Goal: Task Accomplishment & Management: Use online tool/utility

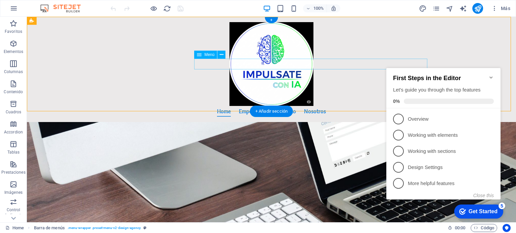
click at [364, 106] on nav "Home Empecemos Contacto Nosotros" at bounding box center [271, 111] width 317 height 11
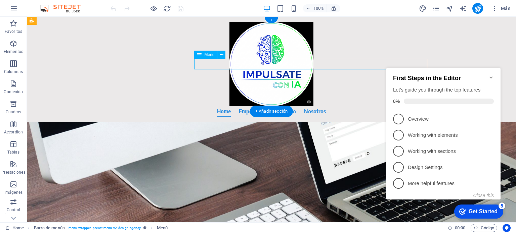
click at [357, 106] on nav "Home Empecemos Contacto Nosotros" at bounding box center [271, 111] width 317 height 11
select select
select select "2"
select select
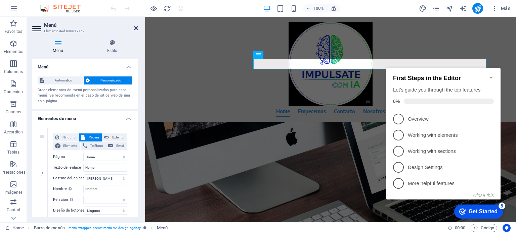
click at [137, 29] on icon at bounding box center [136, 28] width 4 height 5
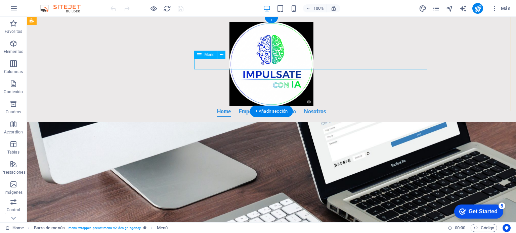
click at [370, 106] on nav "Home Empecemos Contacto Nosotros" at bounding box center [271, 111] width 317 height 11
select select
select select "2"
select select
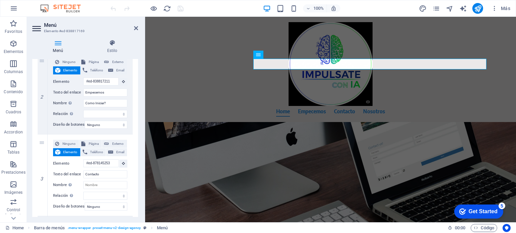
scroll to position [282, 0]
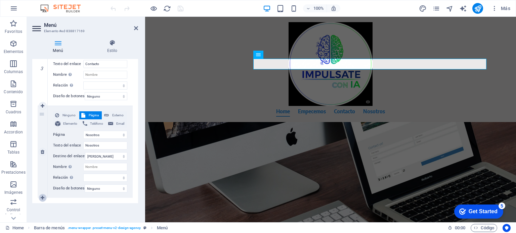
click at [43, 196] on icon at bounding box center [43, 198] width 4 height 5
select select
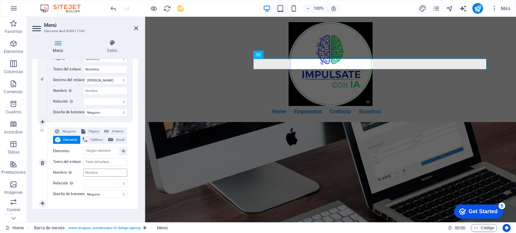
scroll to position [364, 0]
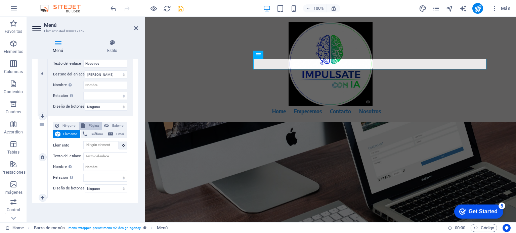
click at [93, 122] on span "Página" at bounding box center [93, 126] width 13 height 8
select select
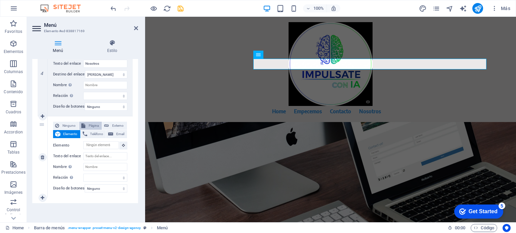
select select
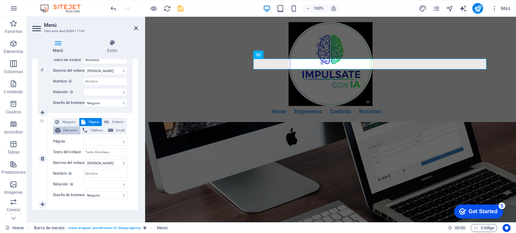
click at [70, 130] on span "Elemento" at bounding box center [70, 131] width 16 height 8
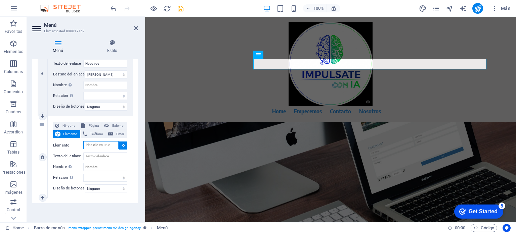
select select
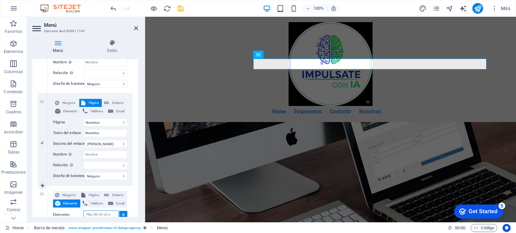
scroll to position [330, 0]
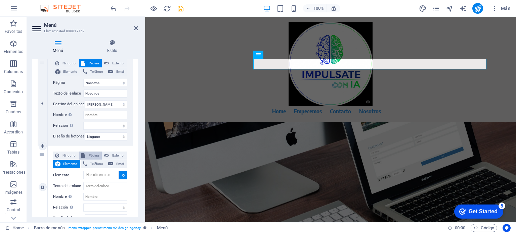
click at [94, 154] on span "Página" at bounding box center [93, 156] width 13 height 8
select select
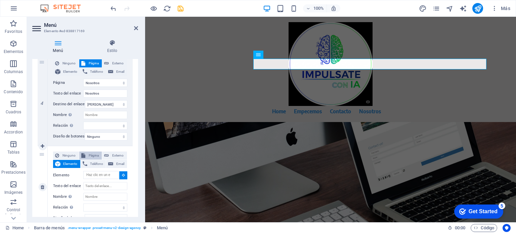
select select
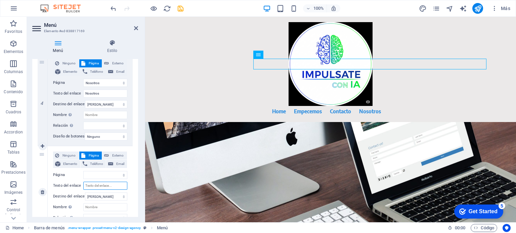
click at [97, 187] on input "Texto del enlace" at bounding box center [105, 186] width 44 height 8
type input "Serg"
select select
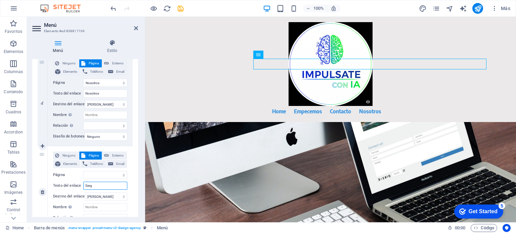
select select
type input "Servi"
select select
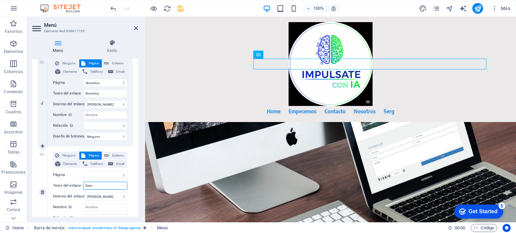
select select
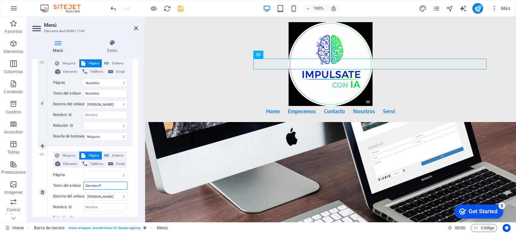
type input "Servicios Pr"
select select
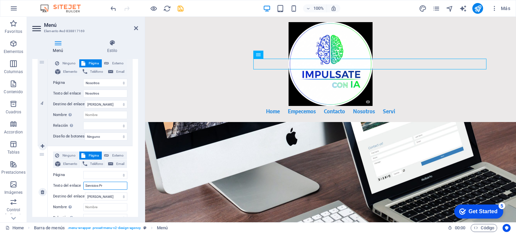
select select
type input "Servicios Profesionales"
select select
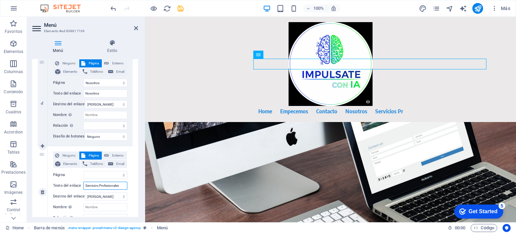
select select
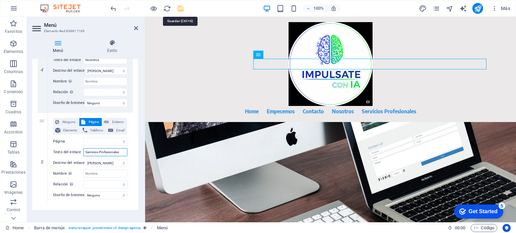
type input "Servicios Profesionales"
click at [181, 10] on icon "save" at bounding box center [181, 9] width 8 height 8
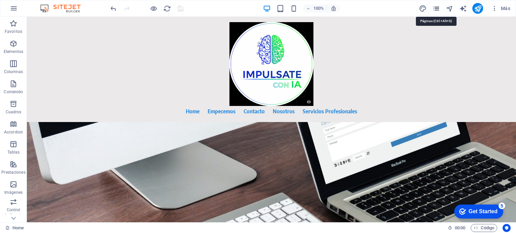
click at [437, 7] on icon "pages" at bounding box center [436, 9] width 8 height 8
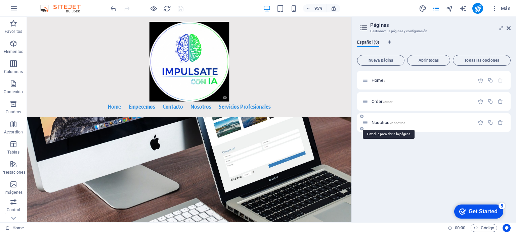
click at [377, 124] on span "Nosotros /nosotros" at bounding box center [388, 122] width 34 height 5
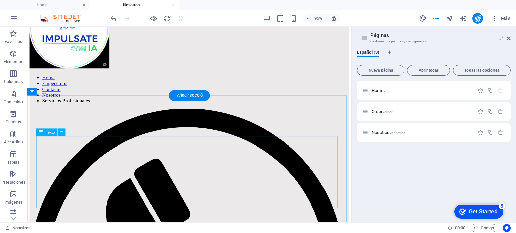
scroll to position [50, 0]
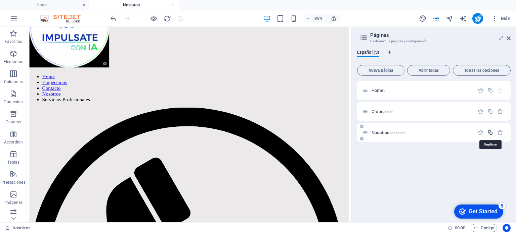
click at [490, 133] on icon "button" at bounding box center [490, 133] width 6 height 6
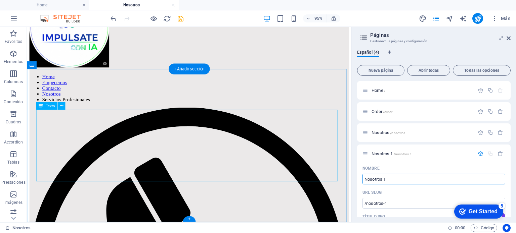
drag, startPoint x: 45, startPoint y: 122, endPoint x: 137, endPoint y: 158, distance: 98.9
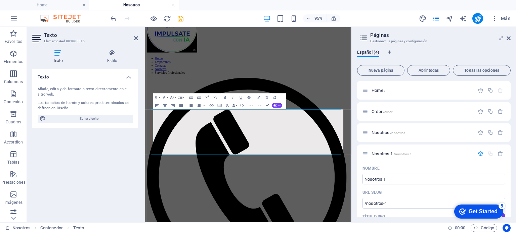
scroll to position [0, 0]
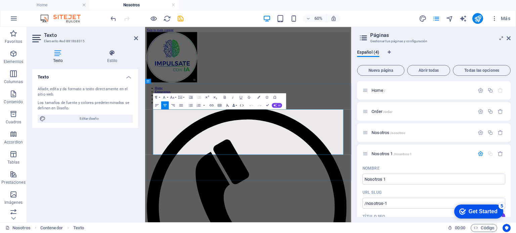
drag, startPoint x: 424, startPoint y: 234, endPoint x: 175, endPoint y: 165, distance: 258.3
drag, startPoint x: 161, startPoint y: 169, endPoint x: 437, endPoint y: 247, distance: 287.7
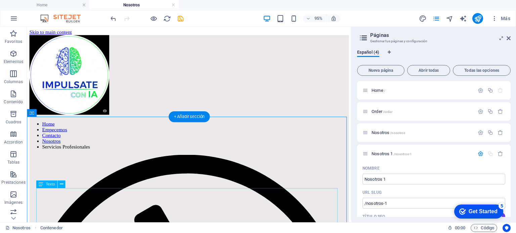
scroll to position [67, 0]
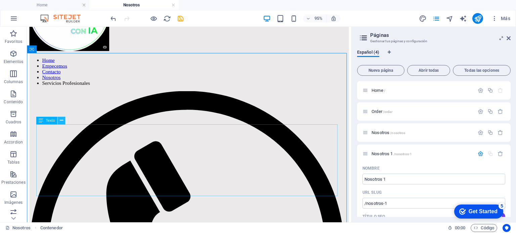
click at [62, 119] on icon at bounding box center [61, 120] width 3 height 7
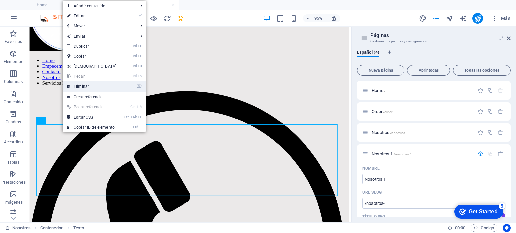
click at [88, 86] on link "⌦ Eliminar" at bounding box center [92, 87] width 58 height 10
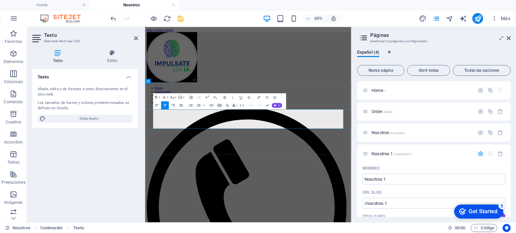
drag, startPoint x: 331, startPoint y: 169, endPoint x: 432, endPoint y: 170, distance: 100.7
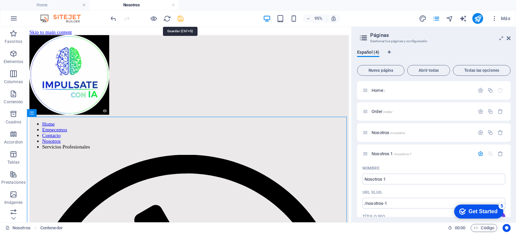
click at [184, 18] on icon "save" at bounding box center [181, 19] width 8 height 8
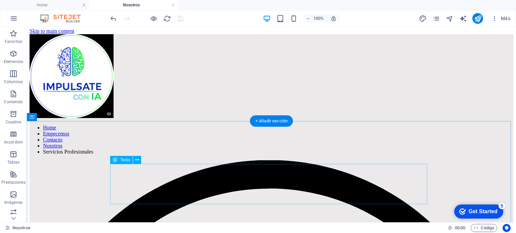
scroll to position [25, 0]
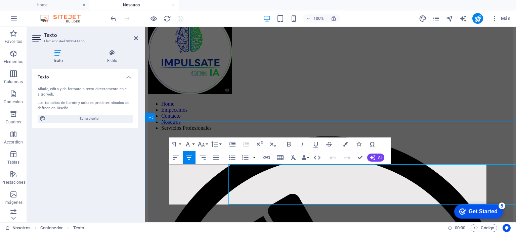
scroll to position [0, 0]
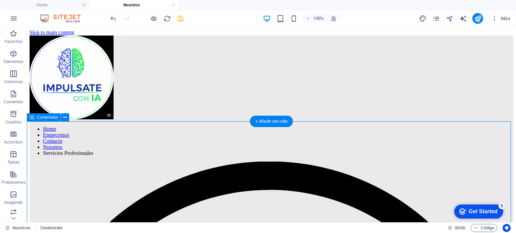
click at [63, 118] on icon at bounding box center [65, 117] width 4 height 7
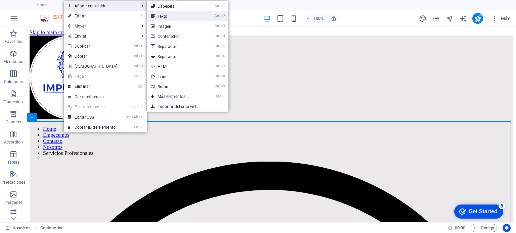
click at [171, 16] on link "Ctrl 2 Texto" at bounding box center [175, 16] width 56 height 10
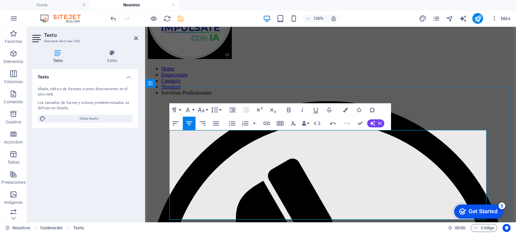
scroll to position [67, 0]
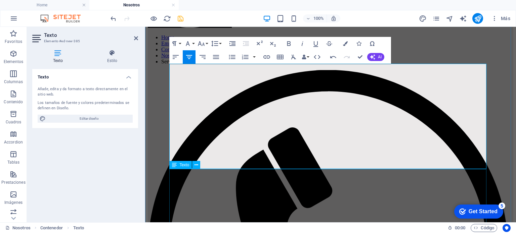
scroll to position [101, 0]
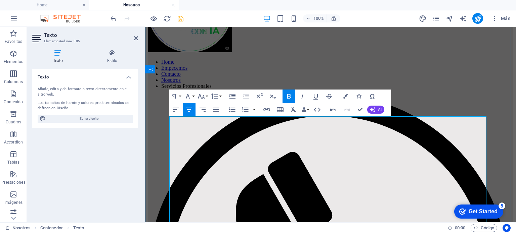
scroll to position [34, 0]
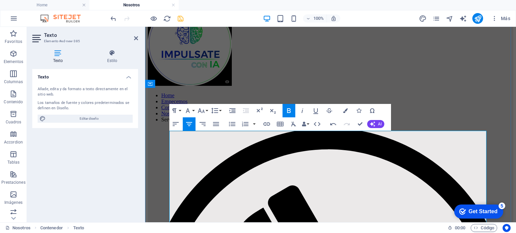
drag, startPoint x: 235, startPoint y: 208, endPoint x: 177, endPoint y: 208, distance: 58.4
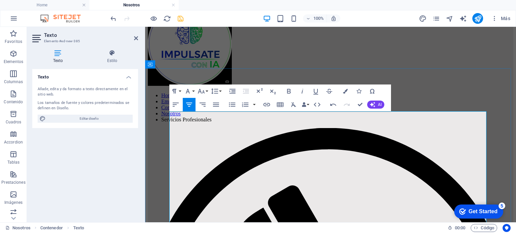
scroll to position [67, 0]
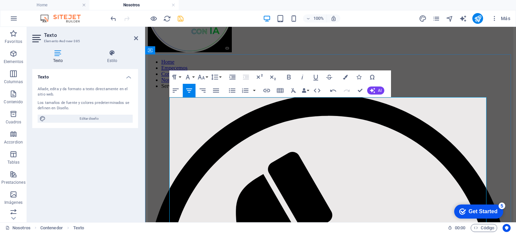
drag, startPoint x: 327, startPoint y: 189, endPoint x: 306, endPoint y: 193, distance: 21.6
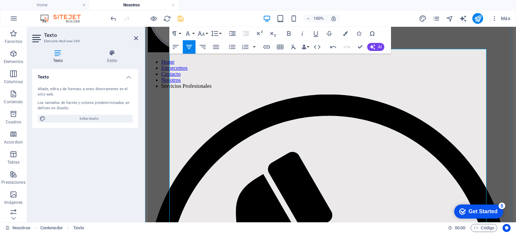
scroll to position [134, 0]
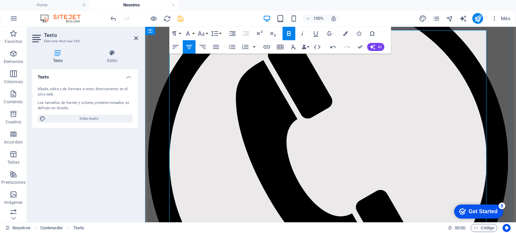
scroll to position [201, 0]
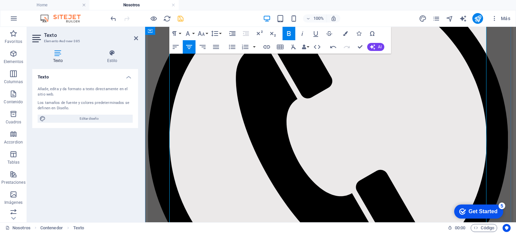
drag, startPoint x: 442, startPoint y: 173, endPoint x: 352, endPoint y: 176, distance: 90.4
drag, startPoint x: 311, startPoint y: 173, endPoint x: 262, endPoint y: 177, distance: 49.2
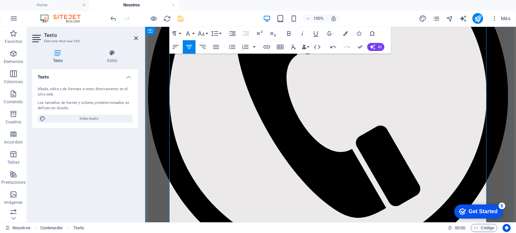
scroll to position [235, 0]
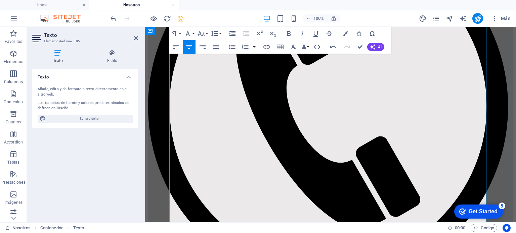
drag, startPoint x: 304, startPoint y: 178, endPoint x: 283, endPoint y: 181, distance: 21.4
drag, startPoint x: 368, startPoint y: 180, endPoint x: 332, endPoint y: 180, distance: 35.9
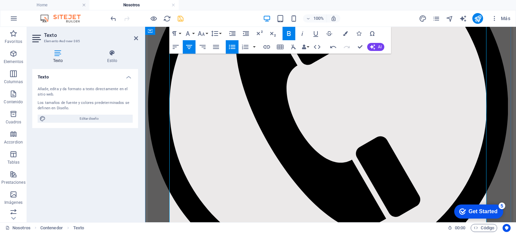
drag, startPoint x: 326, startPoint y: 171, endPoint x: 334, endPoint y: 169, distance: 8.2
drag, startPoint x: 326, startPoint y: 170, endPoint x: 316, endPoint y: 170, distance: 10.7
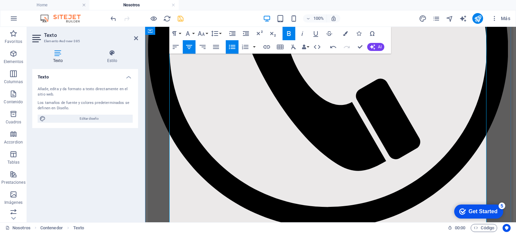
scroll to position [302, 0]
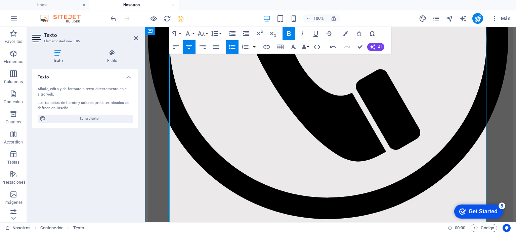
drag, startPoint x: 291, startPoint y: 182, endPoint x: 242, endPoint y: 184, distance: 49.7
drag, startPoint x: 391, startPoint y: 182, endPoint x: 263, endPoint y: 188, distance: 128.4
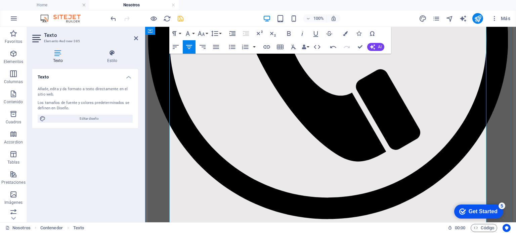
drag, startPoint x: 311, startPoint y: 203, endPoint x: 277, endPoint y: 204, distance: 34.3
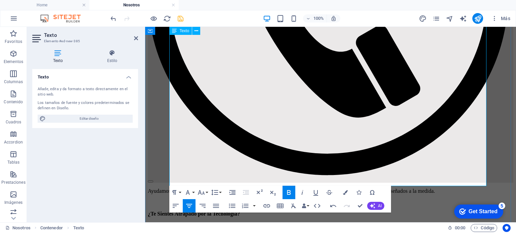
scroll to position [336, 0]
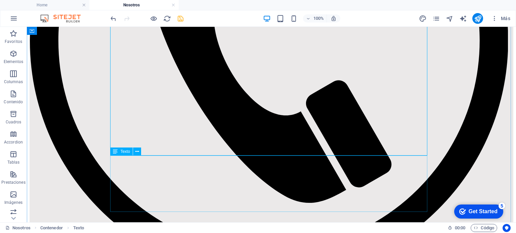
scroll to position [369, 0]
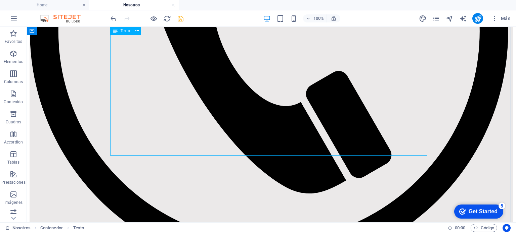
drag, startPoint x: 303, startPoint y: 136, endPoint x: 296, endPoint y: 138, distance: 7.8
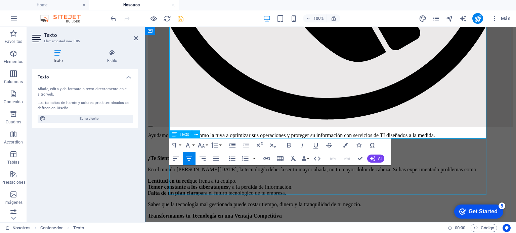
scroll to position [335, 0]
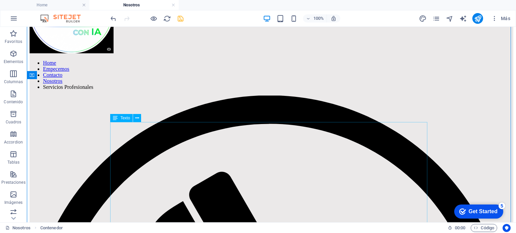
scroll to position [0, 0]
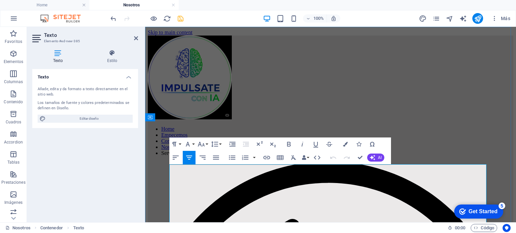
drag, startPoint x: 180, startPoint y: 170, endPoint x: 365, endPoint y: 215, distance: 190.2
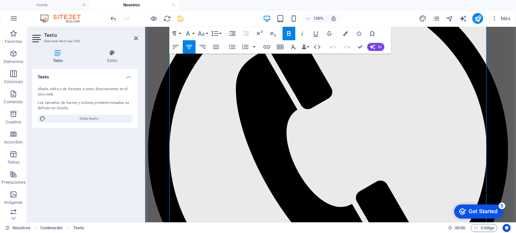
scroll to position [201, 0]
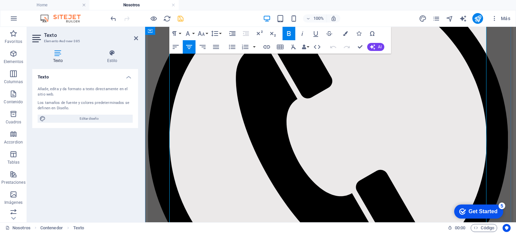
drag, startPoint x: 369, startPoint y: 209, endPoint x: 375, endPoint y: 171, distance: 38.4
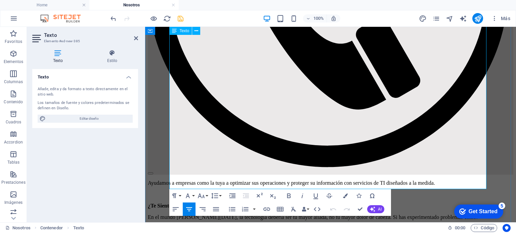
scroll to position [369, 0]
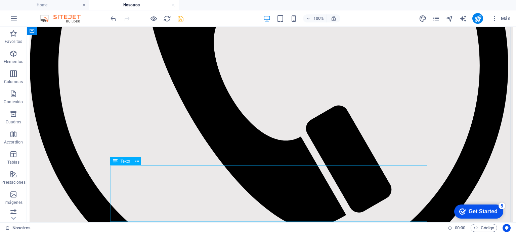
scroll to position [402, 0]
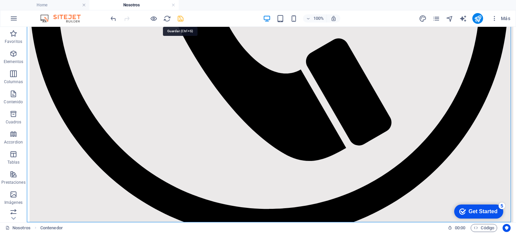
click at [179, 20] on icon "save" at bounding box center [181, 19] width 8 height 8
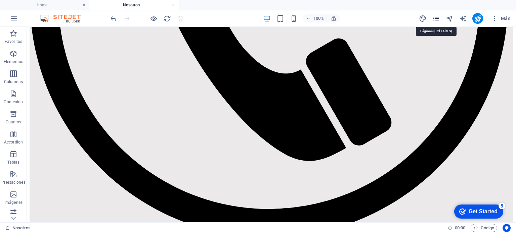
click at [436, 19] on icon "pages" at bounding box center [436, 19] width 8 height 8
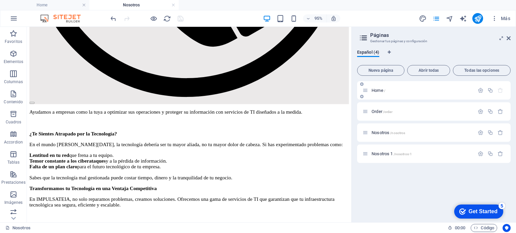
click at [377, 91] on span "Home /" at bounding box center [378, 90] width 14 height 5
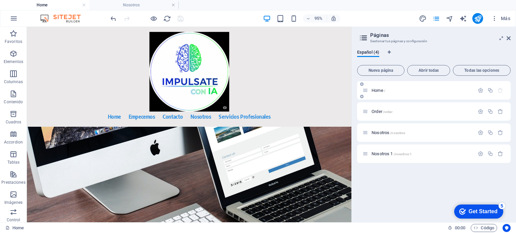
scroll to position [0, 0]
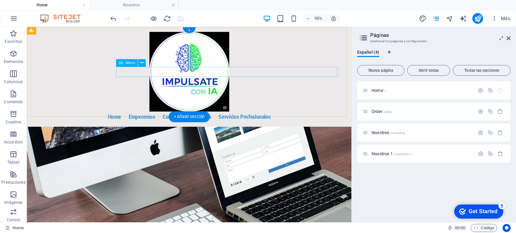
click at [302, 116] on nav "Home Empecemos Contacto Nosotros Servicios Profesionales" at bounding box center [197, 121] width 317 height 11
select select
select select "2"
select select
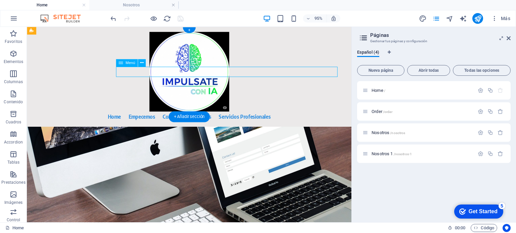
select select
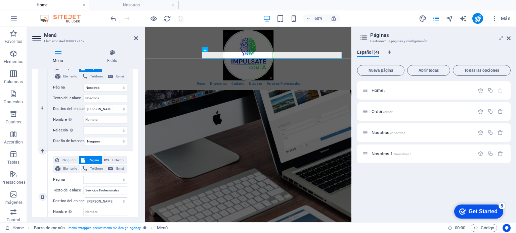
scroll to position [384, 0]
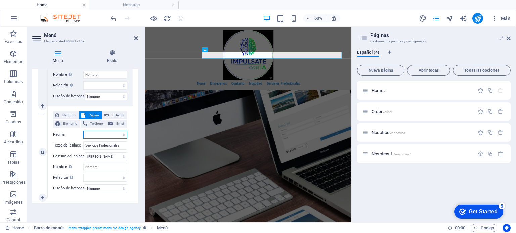
click at [99, 131] on select "Home Order Nosotros Nosotros 1" at bounding box center [105, 135] width 44 height 8
click at [418, 170] on div "Home / Order /order Nosotros /nosotros Nosotros 1 /nosotros-1" at bounding box center [433, 149] width 153 height 136
click at [483, 154] on icon "button" at bounding box center [480, 154] width 6 height 6
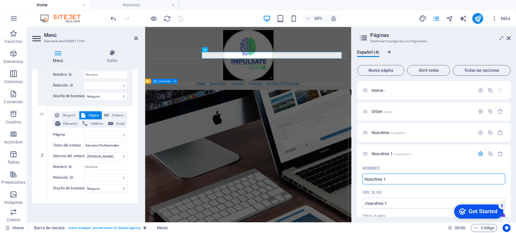
drag, startPoint x: 552, startPoint y: 208, endPoint x: 477, endPoint y: 280, distance: 103.5
drag, startPoint x: 394, startPoint y: 180, endPoint x: 353, endPoint y: 177, distance: 40.7
click at [353, 177] on div "Español (4) Nueva página Abrir todas Todas las opciones Home / Order /order Nos…" at bounding box center [434, 133] width 164 height 178
type input "Servicios Profesionales"
type input "/servicios-profesionales"
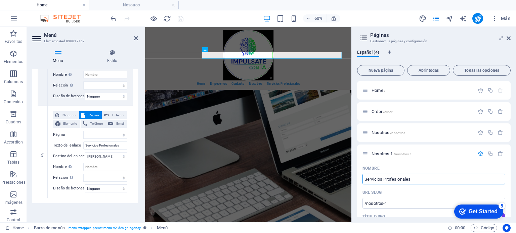
type input "Servicios Profesionales"
select select "2"
select select
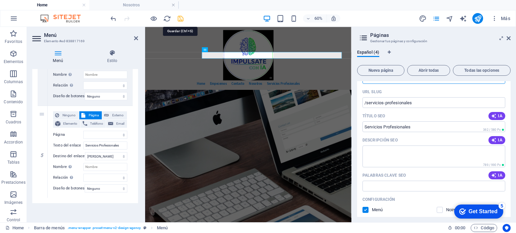
type input "Servicios Profesionales"
click at [182, 19] on icon "save" at bounding box center [181, 19] width 8 height 8
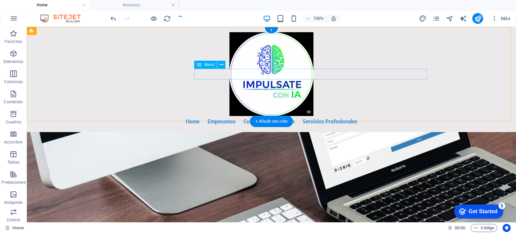
click at [342, 116] on nav "Home Empecemos Contacto Nosotros Servicios Profesionales" at bounding box center [271, 121] width 317 height 11
select select
select select "2"
select select
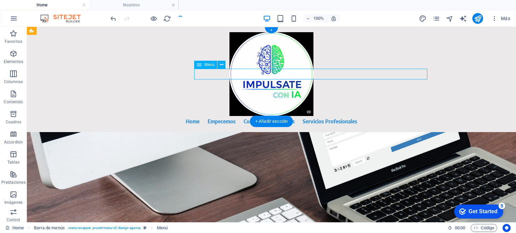
select select
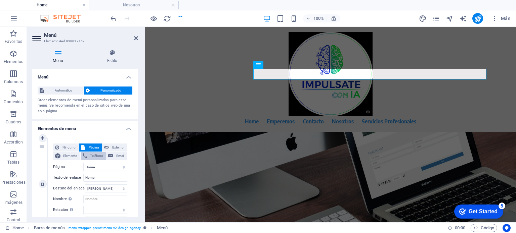
select select "2"
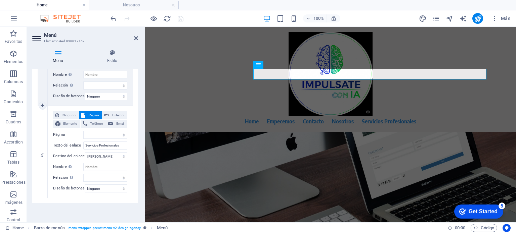
scroll to position [384, 0]
click at [93, 131] on select "Home Order Nosotros Servicios Profesionales" at bounding box center [105, 135] width 44 height 8
select select "3"
click at [83, 131] on select "Home Order Nosotros Servicios Profesionales" at bounding box center [105, 135] width 44 height 8
select select
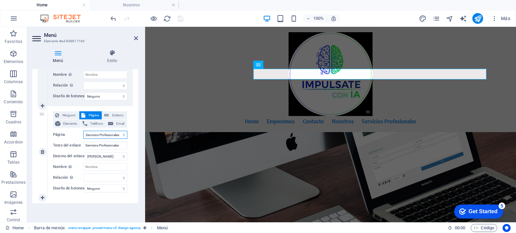
select select
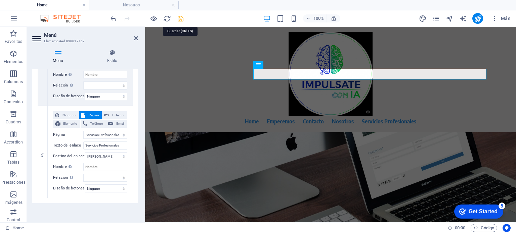
click at [181, 18] on icon "save" at bounding box center [181, 19] width 8 height 8
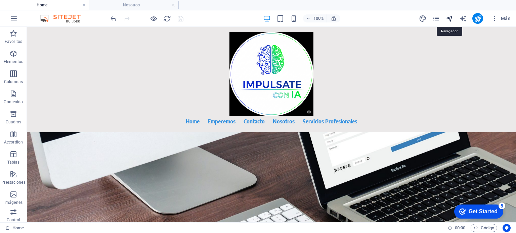
click at [449, 18] on icon "navigator" at bounding box center [450, 19] width 8 height 8
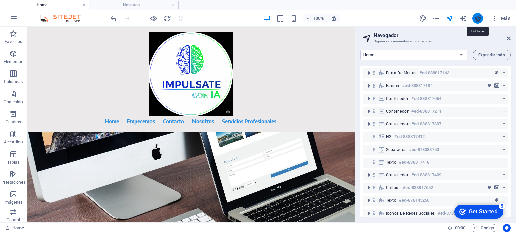
click at [478, 20] on icon "publish" at bounding box center [478, 19] width 8 height 8
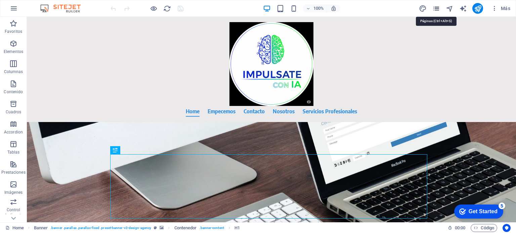
click at [439, 7] on icon "pages" at bounding box center [436, 9] width 8 height 8
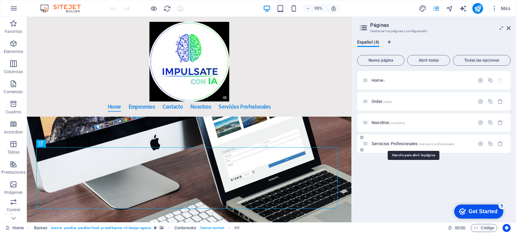
click at [402, 145] on span "Servicios Profesionales /servicios-profesionales" at bounding box center [412, 143] width 83 height 5
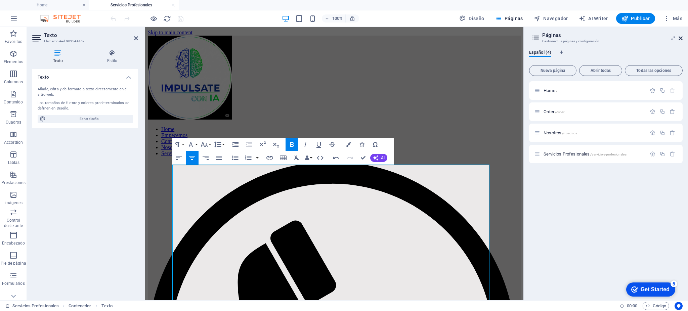
click at [515, 40] on icon at bounding box center [680, 38] width 4 height 5
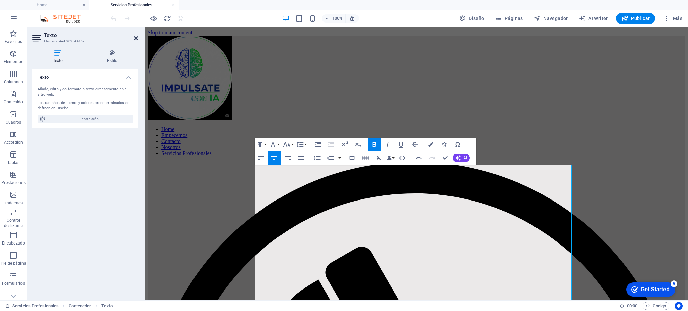
click at [136, 37] on icon at bounding box center [136, 38] width 4 height 5
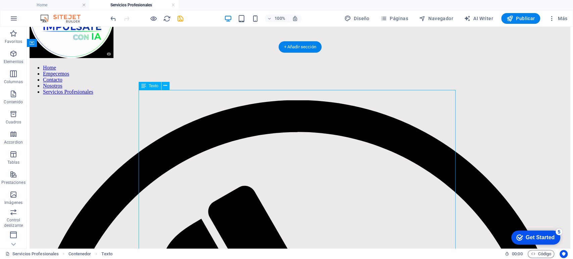
scroll to position [75, 0]
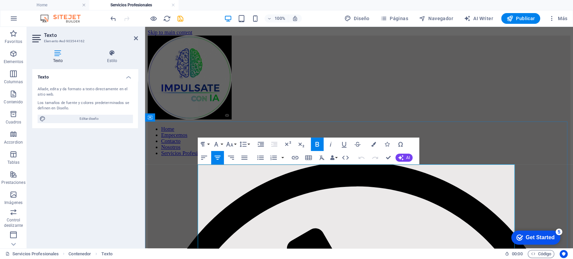
drag, startPoint x: 275, startPoint y: 184, endPoint x: 442, endPoint y: 185, distance: 166.6
drag, startPoint x: 475, startPoint y: 198, endPoint x: 243, endPoint y: 204, distance: 231.4
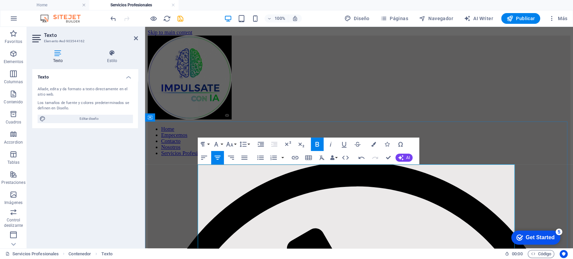
drag, startPoint x: 297, startPoint y: 169, endPoint x: 415, endPoint y: 172, distance: 117.9
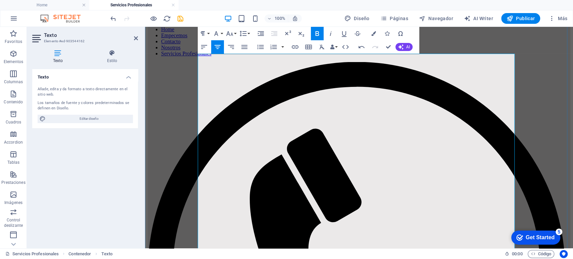
scroll to position [112, 0]
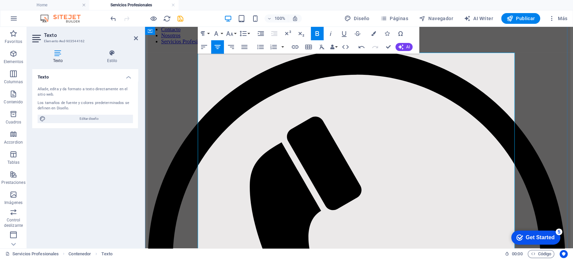
drag, startPoint x: 502, startPoint y: 170, endPoint x: 212, endPoint y: 168, distance: 290.1
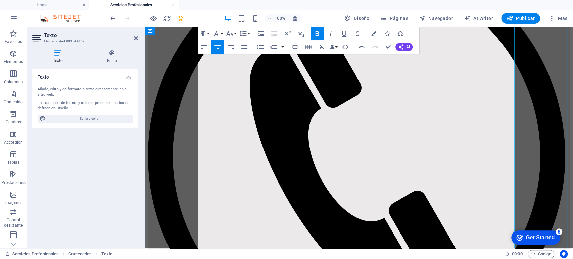
scroll to position [224, 0]
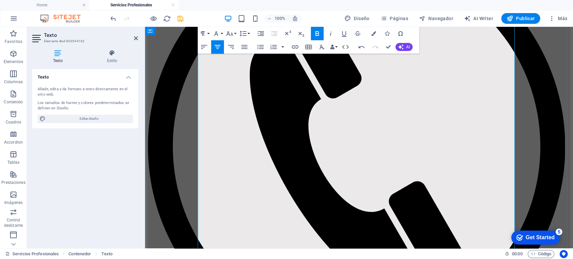
drag, startPoint x: 476, startPoint y: 196, endPoint x: 238, endPoint y: 197, distance: 237.4
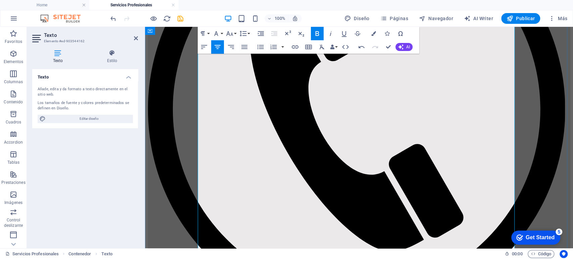
drag, startPoint x: 333, startPoint y: 178, endPoint x: 311, endPoint y: 177, distance: 21.8
drag, startPoint x: 393, startPoint y: 179, endPoint x: 369, endPoint y: 180, distance: 23.5
drag, startPoint x: 396, startPoint y: 179, endPoint x: 360, endPoint y: 177, distance: 36.0
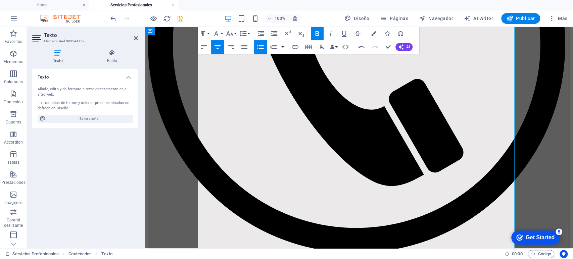
scroll to position [336, 0]
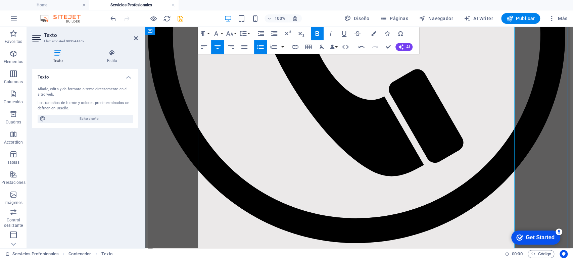
drag, startPoint x: 445, startPoint y: 169, endPoint x: 269, endPoint y: 165, distance: 176.3
drag, startPoint x: 410, startPoint y: 196, endPoint x: 309, endPoint y: 203, distance: 100.6
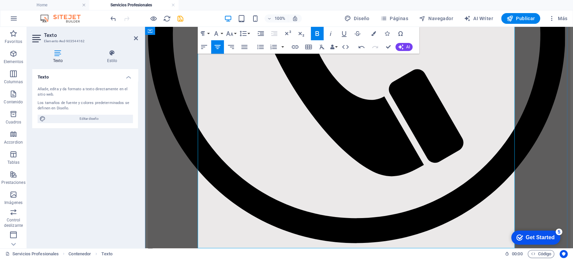
drag, startPoint x: 338, startPoint y: 196, endPoint x: 301, endPoint y: 195, distance: 37.3
click at [297, 45] on icon "button" at bounding box center [295, 46] width 7 height 3
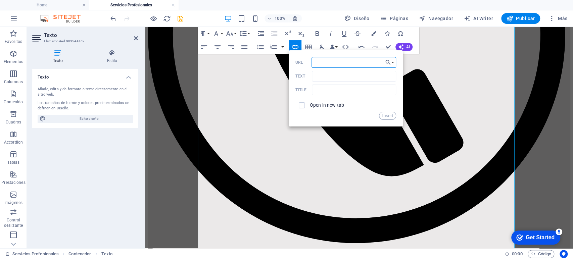
click at [340, 63] on input "URL" at bounding box center [354, 62] width 85 height 11
paste input "https://wa.me/522202757294"
type input "https://wa.me/522202757294"
click at [332, 75] on input "Text" at bounding box center [354, 76] width 84 height 11
type input "AGENDA DANDO CLICK AQUI"
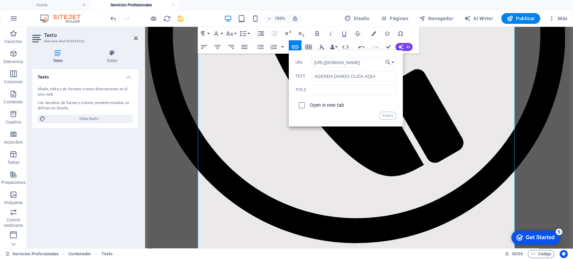
click at [300, 106] on input "checkbox" at bounding box center [301, 104] width 6 height 6
checkbox input "true"
click at [387, 118] on button "Insert" at bounding box center [387, 116] width 17 height 8
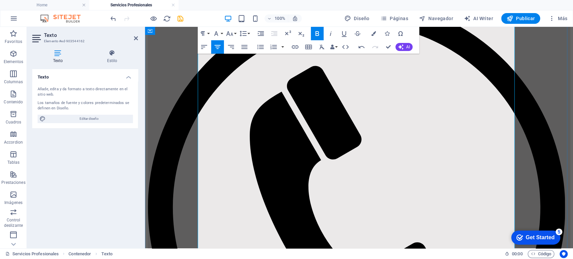
scroll to position [13, 0]
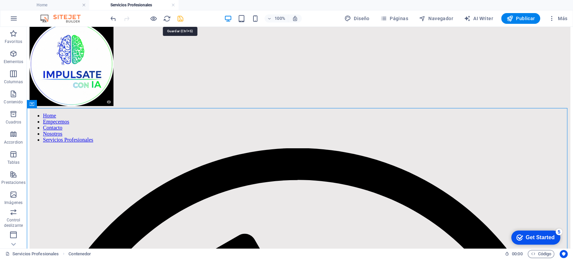
click at [180, 18] on icon "save" at bounding box center [181, 19] width 8 height 8
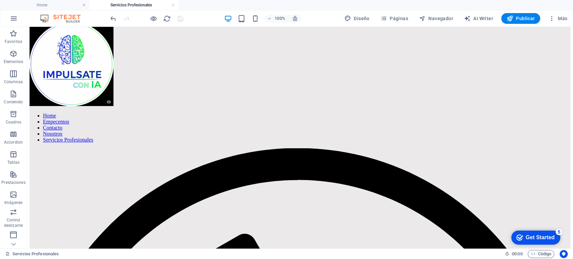
click at [179, 16] on div at bounding box center [146, 18] width 75 height 11
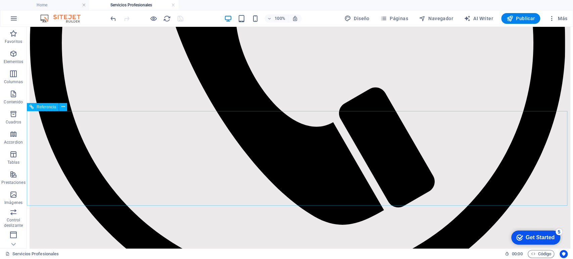
scroll to position [200, 0]
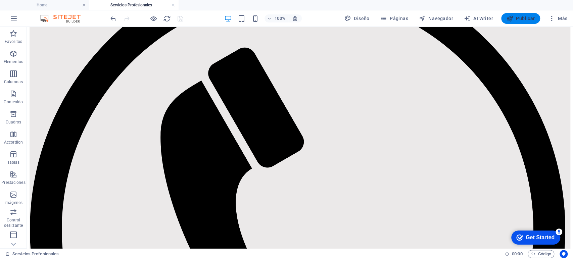
click at [515, 16] on span "Publicar" at bounding box center [521, 18] width 29 height 7
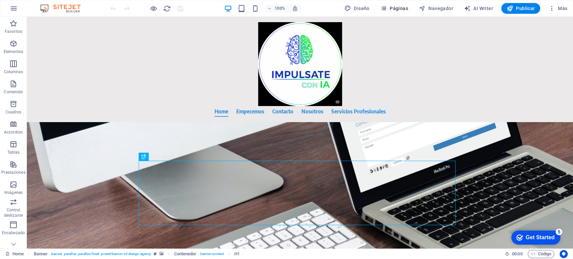
click at [402, 7] on span "Páginas" at bounding box center [394, 8] width 28 height 7
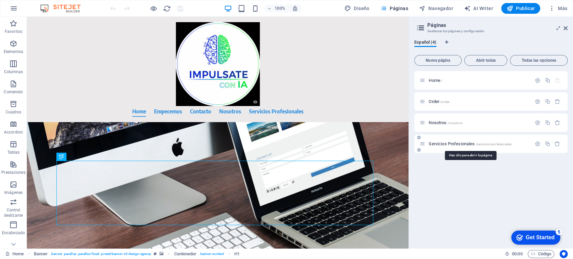
click at [458, 144] on span "Servicios Profesionales /servicios-profesionales" at bounding box center [470, 143] width 83 height 5
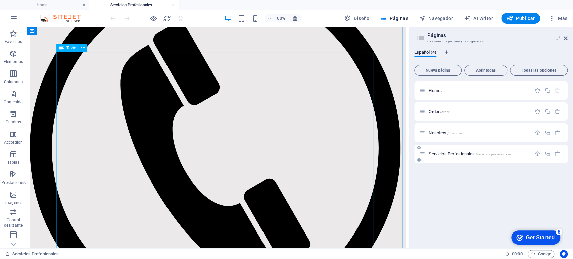
scroll to position [261, 0]
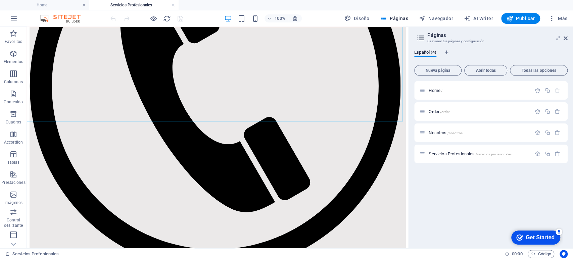
click at [565, 39] on icon at bounding box center [566, 38] width 4 height 5
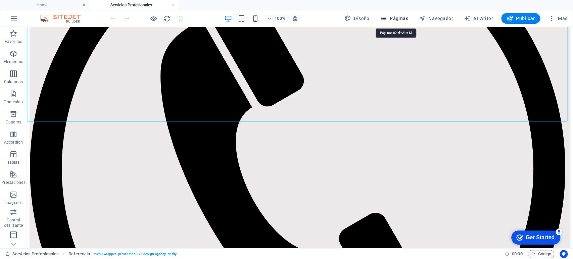
click at [398, 18] on span "Páginas" at bounding box center [394, 18] width 28 height 7
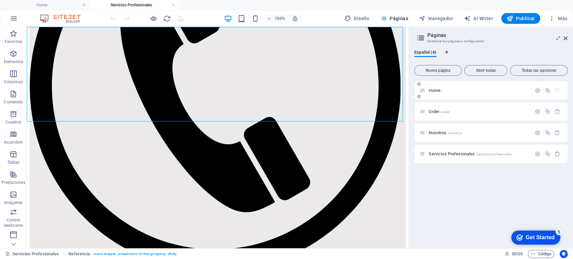
click at [444, 87] on div "Home /" at bounding box center [476, 91] width 112 height 8
click at [438, 91] on span "Home /" at bounding box center [436, 90] width 14 height 5
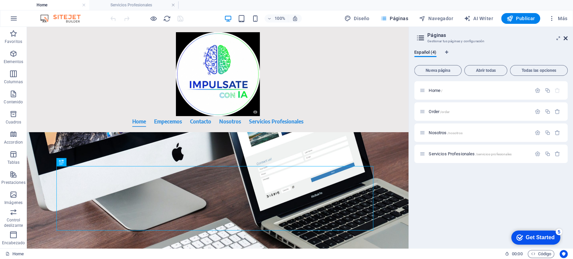
click at [566, 39] on icon at bounding box center [566, 38] width 4 height 5
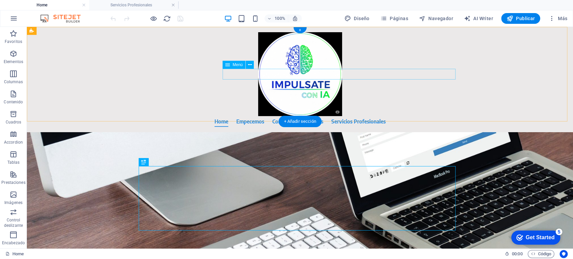
click at [398, 116] on nav "Home Empecemos Contacto Nosotros Servicios Profesionales" at bounding box center [300, 121] width 317 height 11
select select
select select "2"
select select
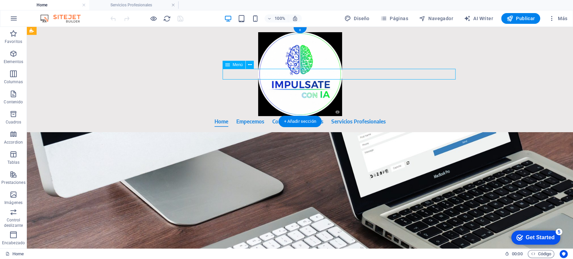
select select "3"
select select
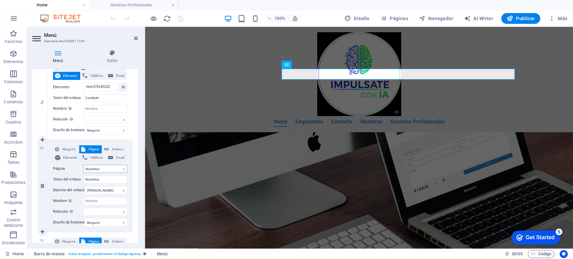
scroll to position [298, 0]
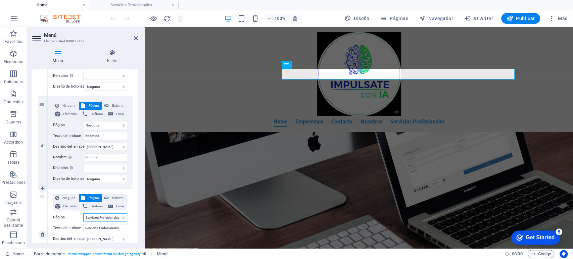
click at [112, 217] on select "Home Order Nosotros Servicios Profesionales" at bounding box center [105, 218] width 44 height 8
click at [103, 218] on select "Home Order Nosotros Servicios Profesionales" at bounding box center [105, 218] width 44 height 8
click at [184, 14] on div at bounding box center [146, 18] width 75 height 11
